Goal: Complete Application Form: Complete application form

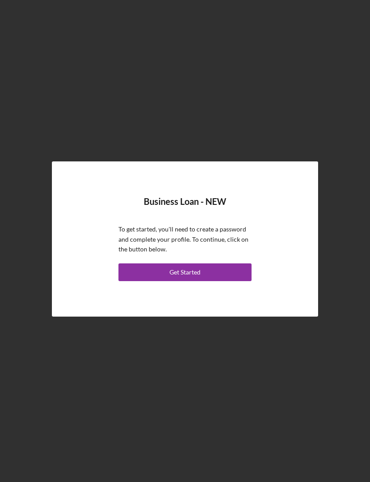
click at [246, 281] on button "Get Started" at bounding box center [184, 272] width 133 height 18
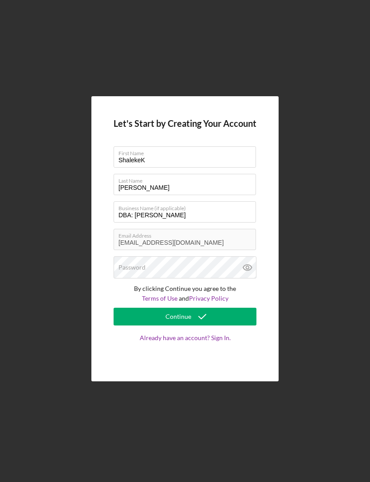
type input "Shaleke"
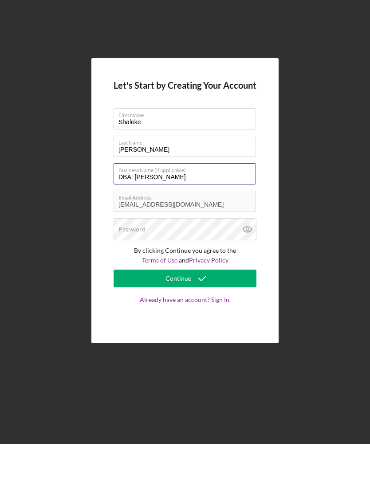
click at [222, 201] on input "DBA: Shaleke Russel" at bounding box center [184, 211] width 142 height 21
type input "D"
type input "Load It"
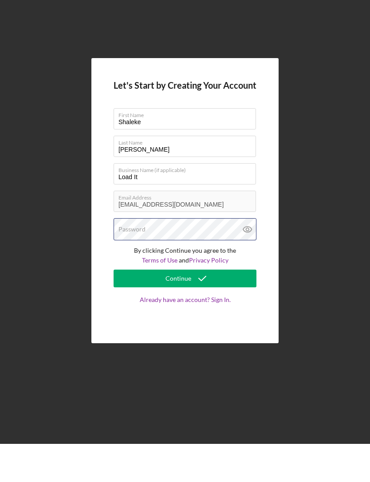
click at [216, 256] on div "Password" at bounding box center [184, 267] width 143 height 22
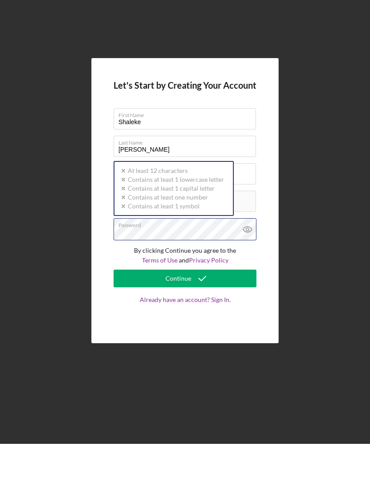
scroll to position [28, 0]
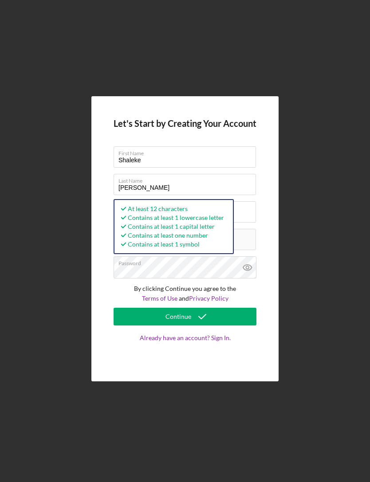
click at [243, 308] on button "Continue" at bounding box center [184, 317] width 143 height 18
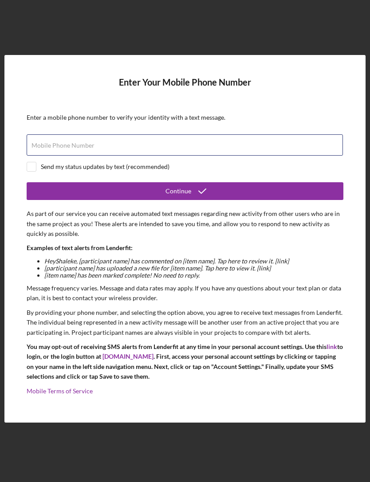
click at [35, 140] on input "Mobile Phone Number" at bounding box center [185, 144] width 316 height 21
type input "(217) 274-1289"
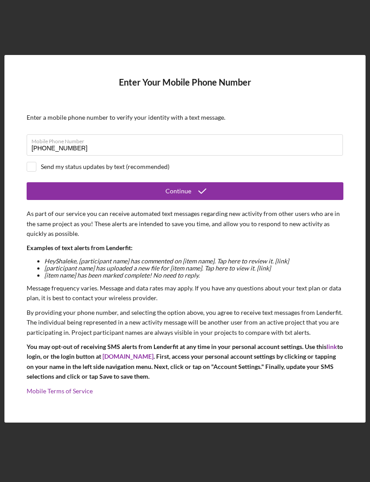
click at [304, 182] on button "Continue" at bounding box center [185, 191] width 316 height 18
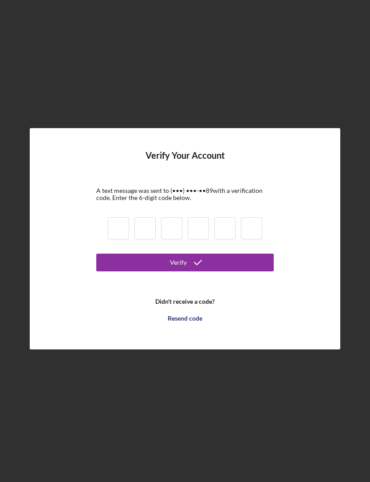
click at [196, 217] on input at bounding box center [197, 228] width 21 height 22
type input "1"
type input "8"
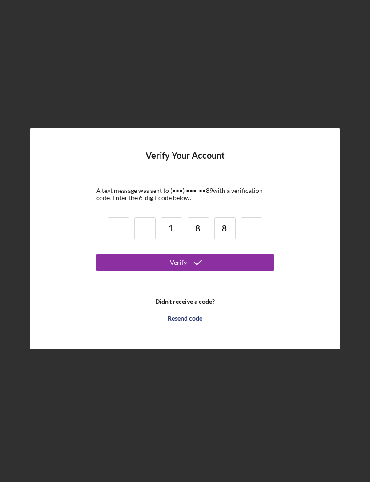
click at [111, 219] on input at bounding box center [118, 228] width 21 height 22
type input "1"
type input "8"
type input "1"
click at [170, 217] on input "1" at bounding box center [171, 228] width 21 height 22
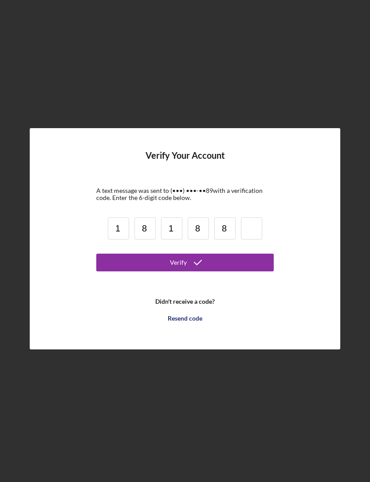
click at [181, 217] on input "1" at bounding box center [171, 228] width 21 height 22
click at [178, 217] on input at bounding box center [171, 228] width 21 height 22
type input "8"
type input "9"
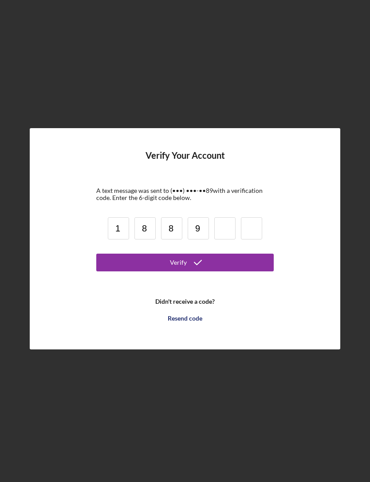
click at [224, 217] on input at bounding box center [224, 228] width 21 height 22
type input "3"
click at [251, 254] on button "Verify" at bounding box center [184, 263] width 177 height 18
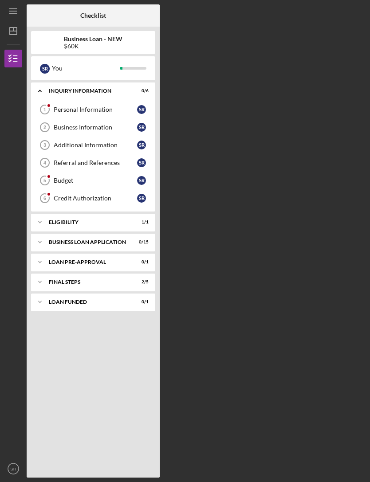
click at [47, 98] on icon "Personal Information 1" at bounding box center [45, 109] width 22 height 22
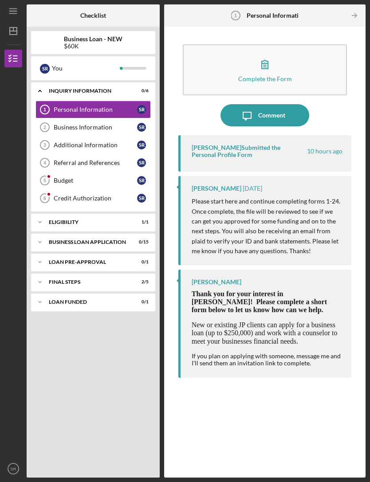
click at [308, 59] on button "Complete the Form Form" at bounding box center [265, 69] width 164 height 51
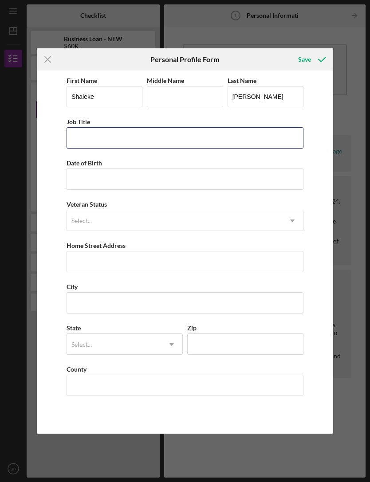
click at [275, 144] on input "Job Title" at bounding box center [184, 137] width 237 height 21
type input "Operator"
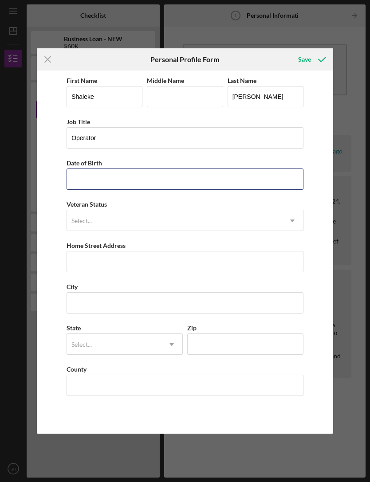
click at [242, 187] on input "Date of Birth" at bounding box center [184, 178] width 237 height 21
type input "12/21/1977"
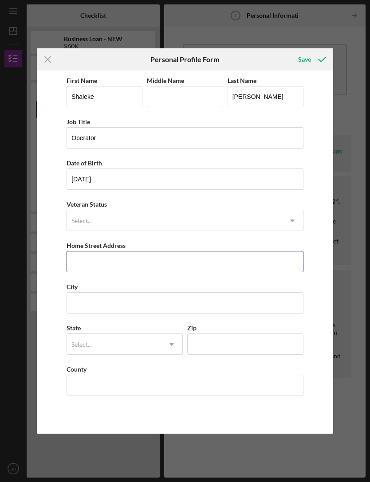
click at [239, 268] on input "Home Street Address" at bounding box center [184, 261] width 237 height 21
type input "2110 N Willow Rd"
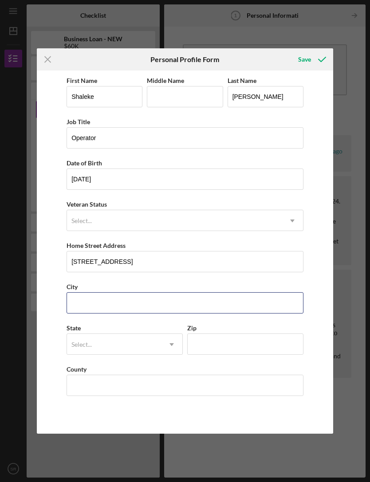
type input "Urbana"
type input "IL"
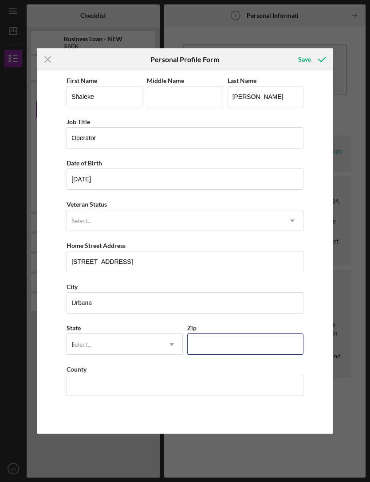
type input "61801"
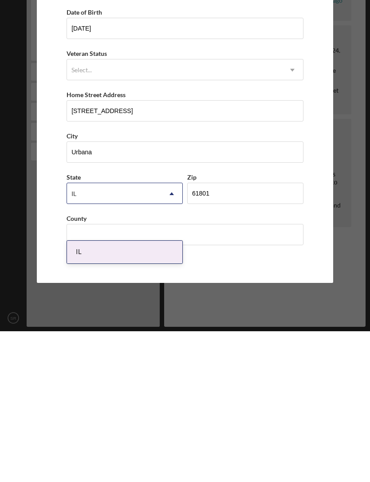
click at [328, 276] on div "First Name Shaleke Middle Name Last Name Russell Job Title Operator Date of Bir…" at bounding box center [185, 251] width 296 height 363
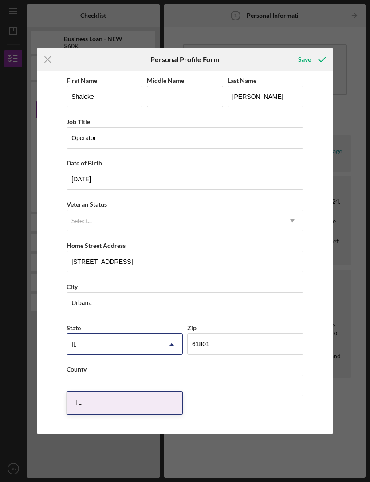
click at [307, 61] on div "Save" at bounding box center [304, 60] width 13 height 18
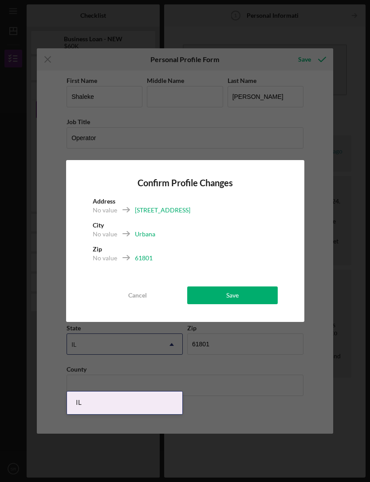
click at [269, 295] on button "Save" at bounding box center [232, 295] width 90 height 18
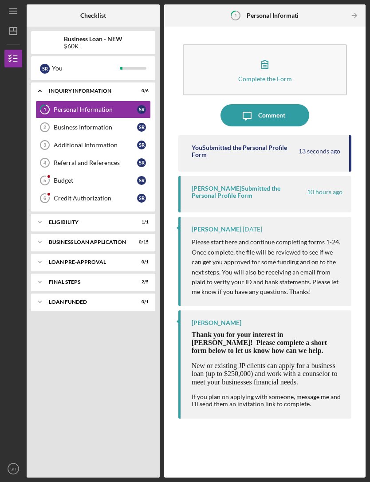
click at [320, 135] on div "You Submitted the Personal Profile Form 13 seconds ago" at bounding box center [264, 153] width 173 height 36
click at [331, 148] on time "14 seconds ago" at bounding box center [319, 151] width 42 height 7
click at [324, 188] on time "10 hours ago" at bounding box center [324, 191] width 35 height 7
click at [324, 144] on div "You Submitted the Personal Profile Form 19 seconds ago" at bounding box center [265, 151] width 149 height 14
click at [257, 144] on div "You Submitted the Personal Profile Form" at bounding box center [244, 151] width 106 height 14
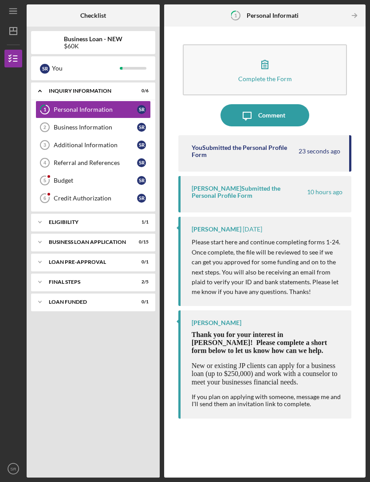
click at [54, 106] on div "Personal Information" at bounding box center [95, 109] width 83 height 7
click at [66, 106] on div "Personal Information" at bounding box center [95, 109] width 83 height 7
click at [298, 104] on button "Icon/Message Comment" at bounding box center [264, 115] width 89 height 22
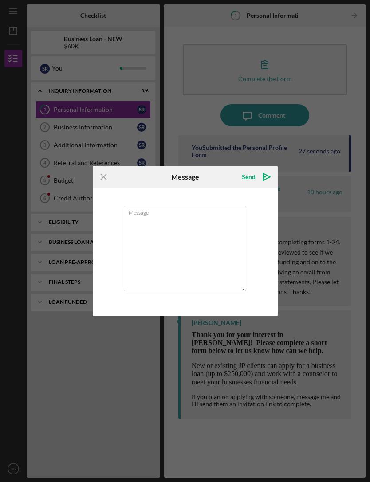
click at [113, 176] on icon "Icon/Menu Close" at bounding box center [104, 177] width 22 height 22
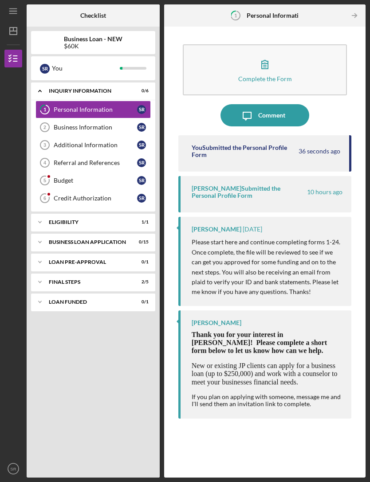
click at [316, 237] on p "Please start here and continue completing forms 1-24. Once complete, the file w…" at bounding box center [266, 266] width 151 height 59
click at [242, 226] on time "1 day ago" at bounding box center [252, 229] width 20 height 7
click at [287, 237] on p "Please start here and continue completing forms 1-24. Once complete, the file w…" at bounding box center [266, 266] width 151 height 59
click at [51, 116] on icon "Business Information 2" at bounding box center [45, 127] width 22 height 22
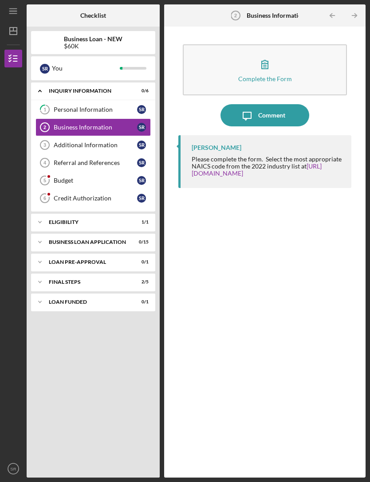
click at [264, 162] on link "[URL][DOMAIN_NAME]" at bounding box center [256, 169] width 130 height 15
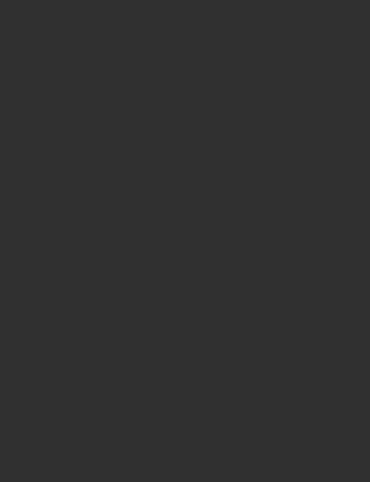
scroll to position [28, 0]
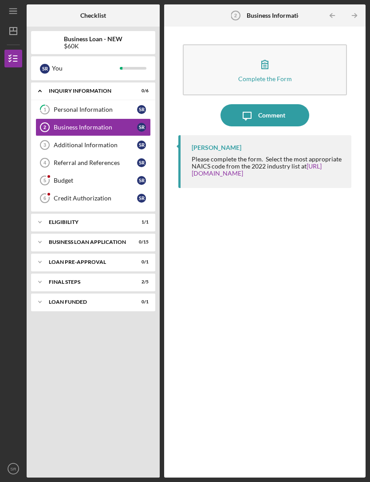
click at [59, 213] on div "Icon/Expander ELIGIBILITY 1 / 1" at bounding box center [93, 222] width 124 height 18
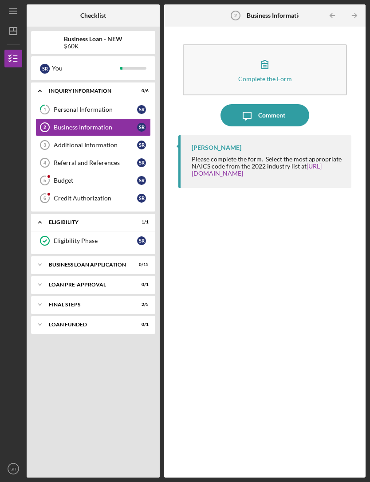
click at [50, 134] on icon "Additional Information 3" at bounding box center [45, 145] width 22 height 22
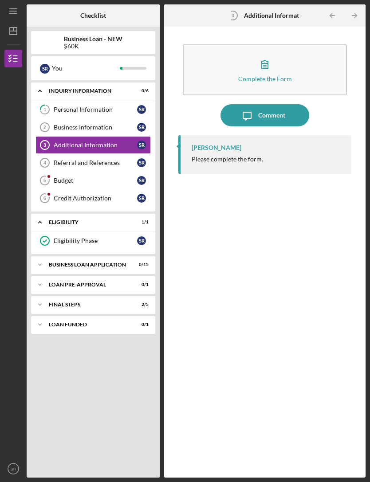
click at [256, 156] on div "Please complete the form." at bounding box center [226, 159] width 71 height 7
click at [234, 135] on div "[PERSON_NAME] Please complete the form." at bounding box center [264, 154] width 173 height 39
click at [207, 144] on div "[PERSON_NAME]" at bounding box center [216, 147] width 50 height 7
click at [204, 135] on div "[PERSON_NAME] Please complete the form." at bounding box center [264, 154] width 173 height 39
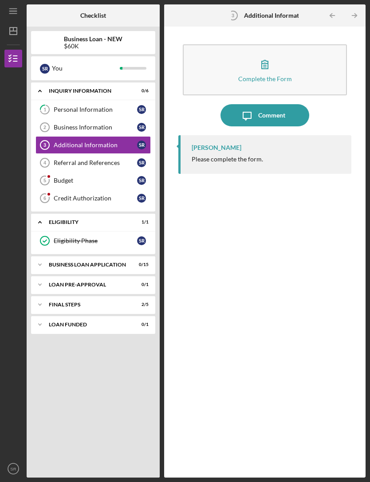
click at [210, 135] on div "[PERSON_NAME] Please complete the form." at bounding box center [264, 154] width 173 height 39
click at [131, 256] on div "Icon/Expander BUSINESS LOAN APPLICATION 0 / 15" at bounding box center [93, 265] width 124 height 18
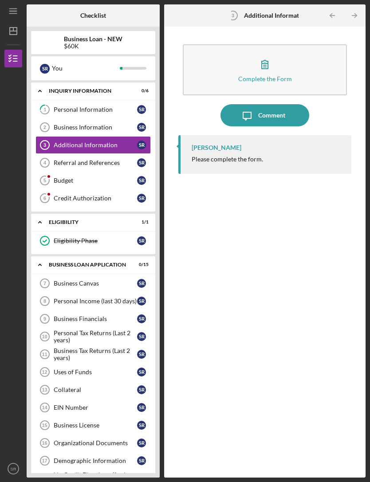
click at [18, 106] on div at bounding box center [13, 165] width 18 height 196
click at [358, 217] on div "Complete the Form Form Icon/Message Comment [PERSON_NAME] Please complete the f…" at bounding box center [264, 252] width 192 height 442
click at [8, 103] on div at bounding box center [13, 165] width 18 height 196
